Goal: Navigation & Orientation: Find specific page/section

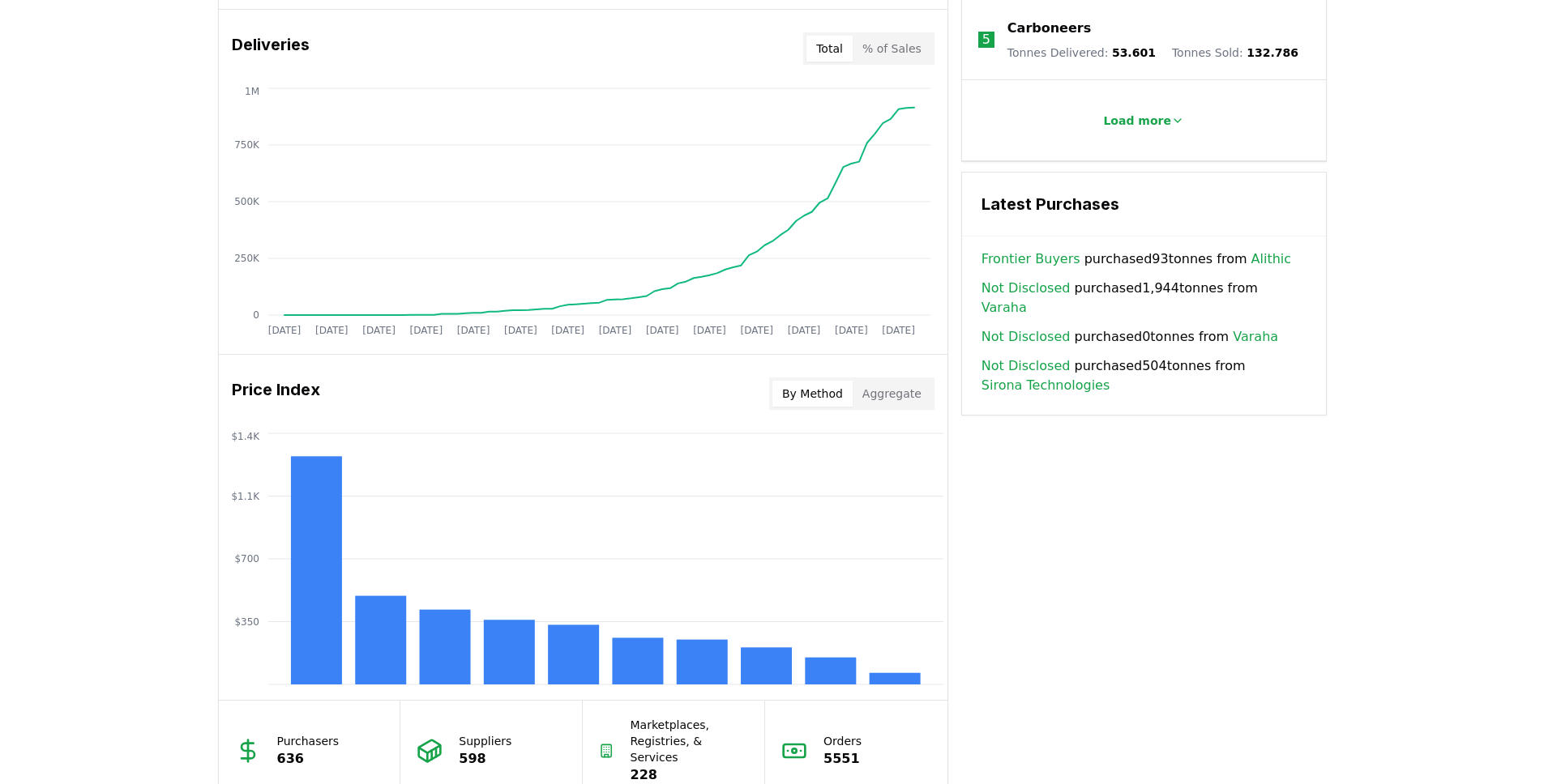
scroll to position [991, 0]
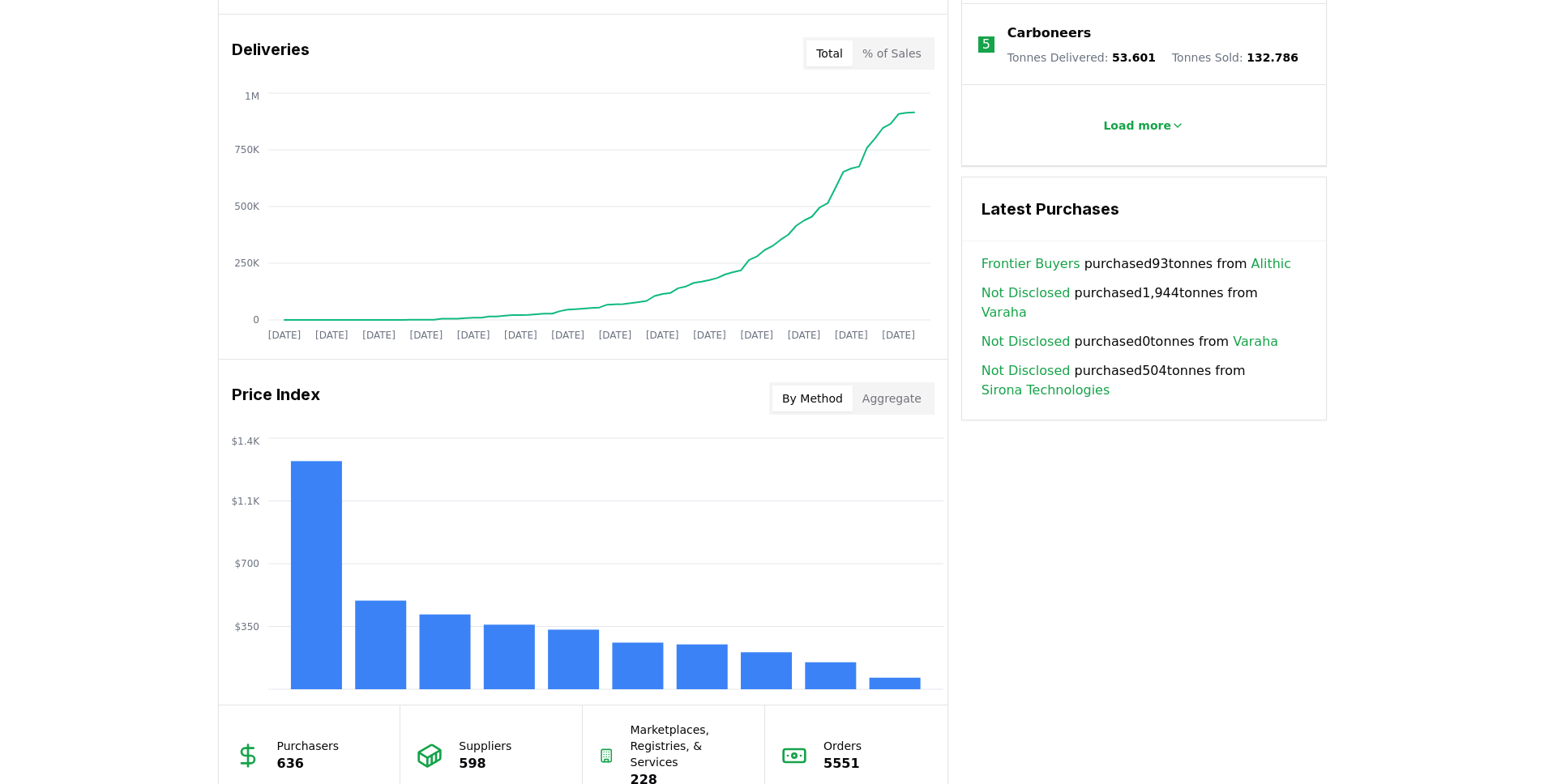
click at [99, 368] on div "Unlock full market insights with our Partner Portal Free to all users with a wo…" at bounding box center [772, 223] width 1544 height 1298
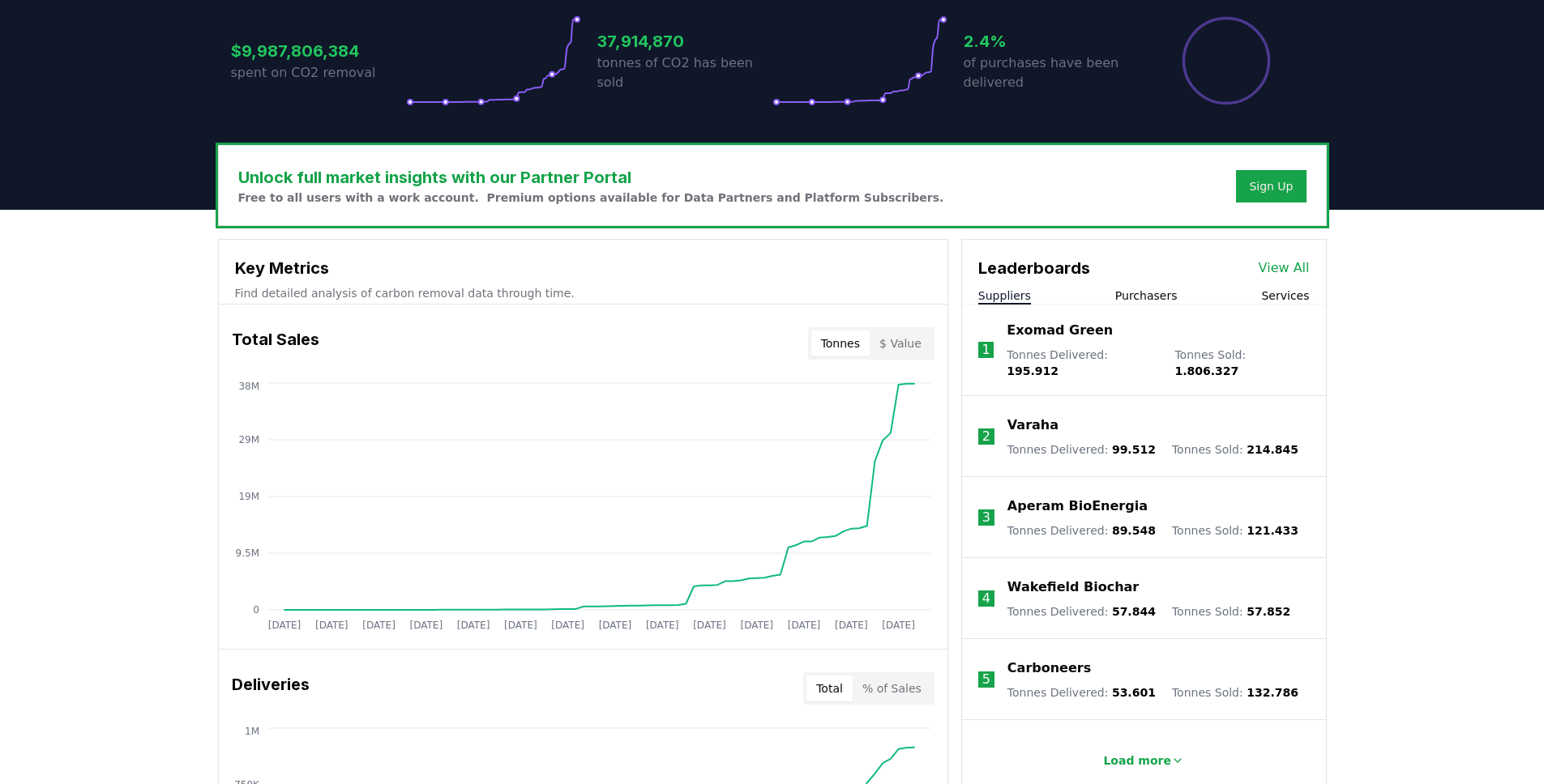
scroll to position [348, 0]
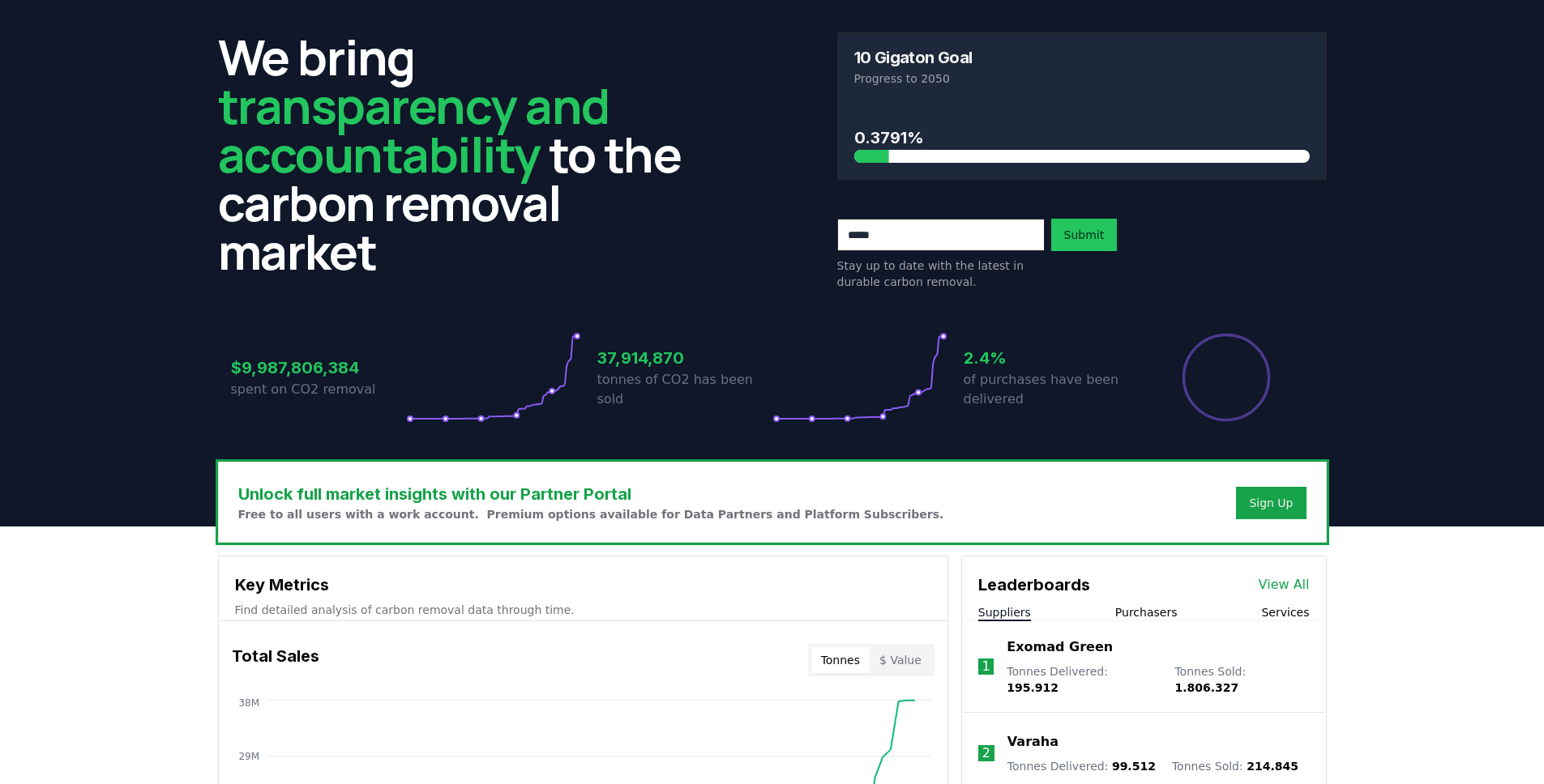
scroll to position [0, 0]
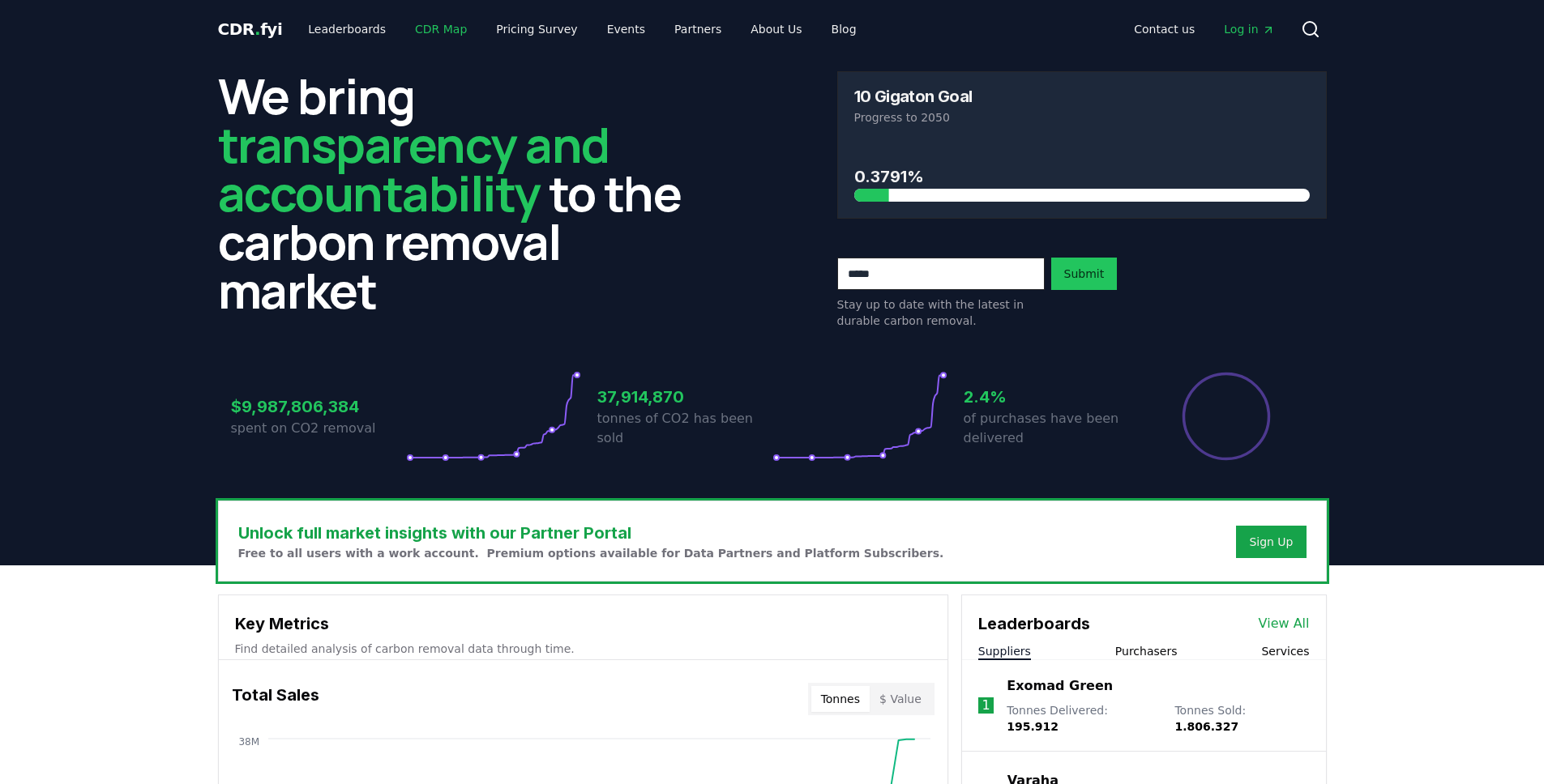
click at [416, 30] on link "CDR Map" at bounding box center [441, 29] width 78 height 29
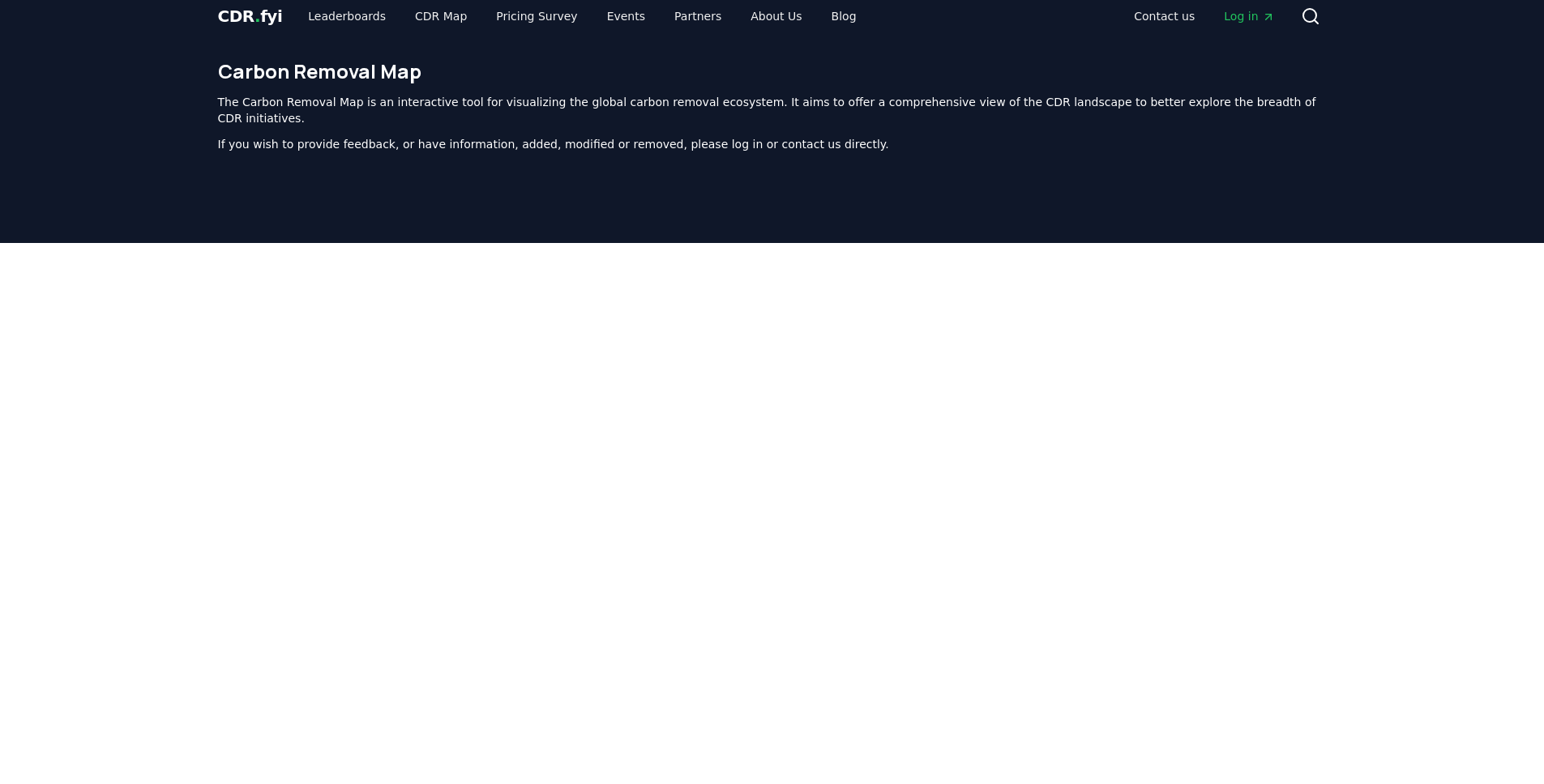
scroll to position [175, 0]
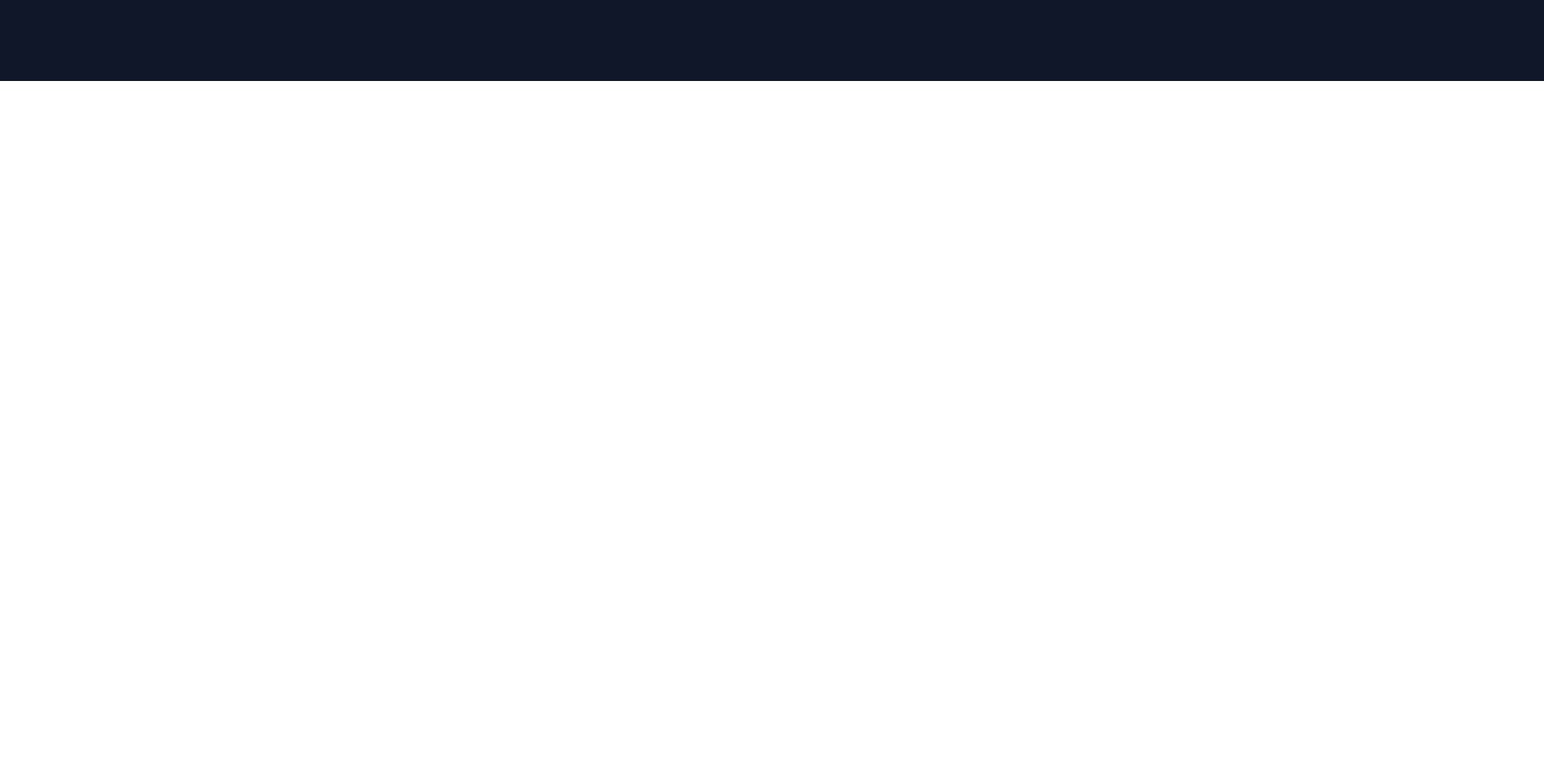
click at [1433, 274] on div at bounding box center [772, 473] width 1544 height 784
click at [1467, 228] on div at bounding box center [772, 473] width 1544 height 784
